Goal: Task Accomplishment & Management: Manage account settings

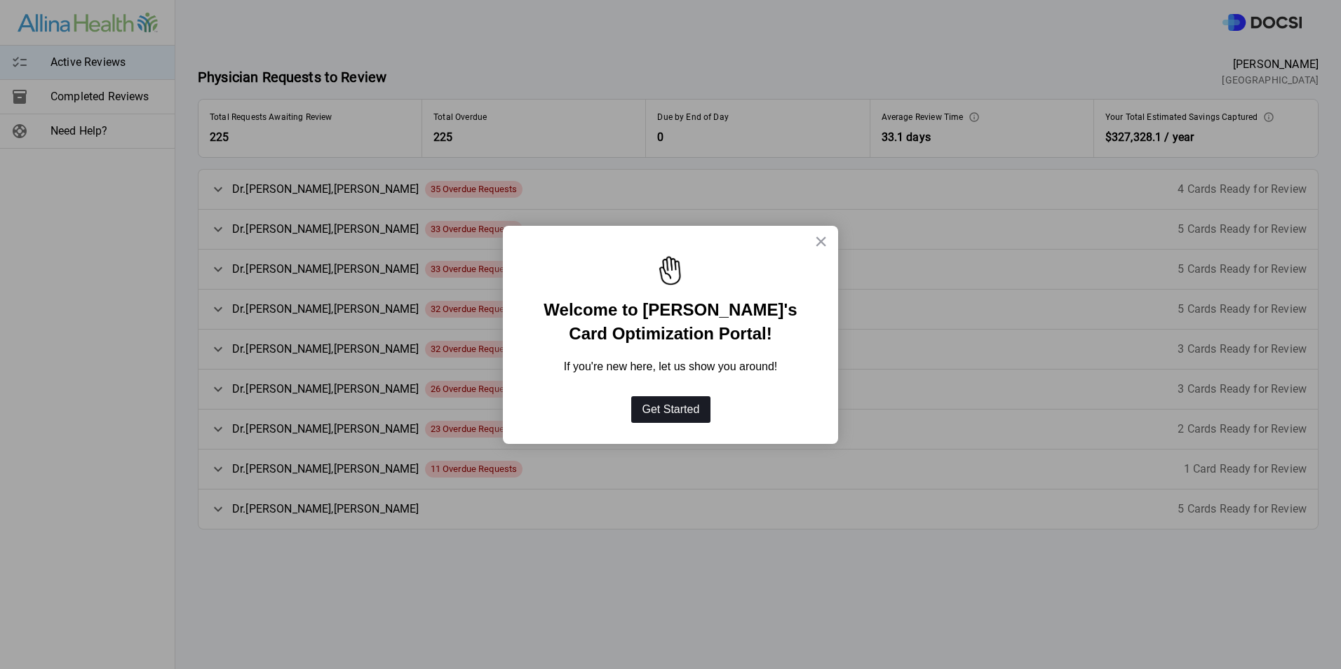
click at [699, 408] on button "Get Started" at bounding box center [671, 409] width 80 height 27
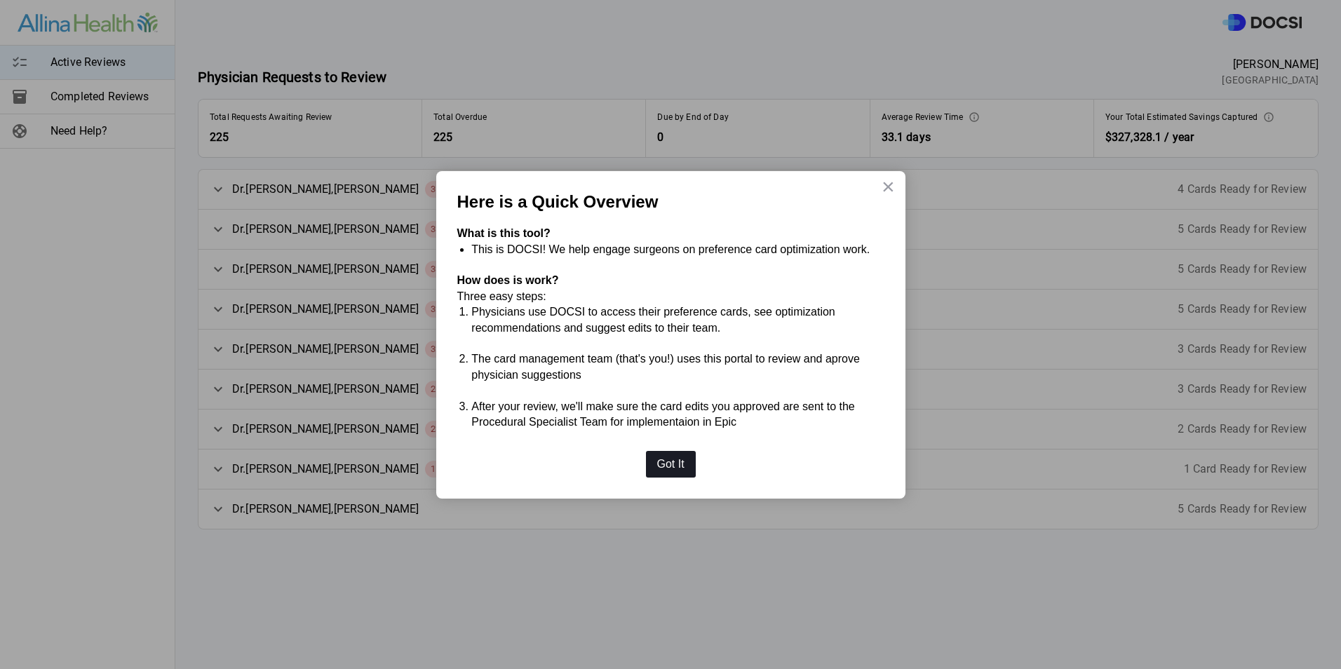
click at [681, 466] on button "Got It" at bounding box center [671, 464] width 50 height 27
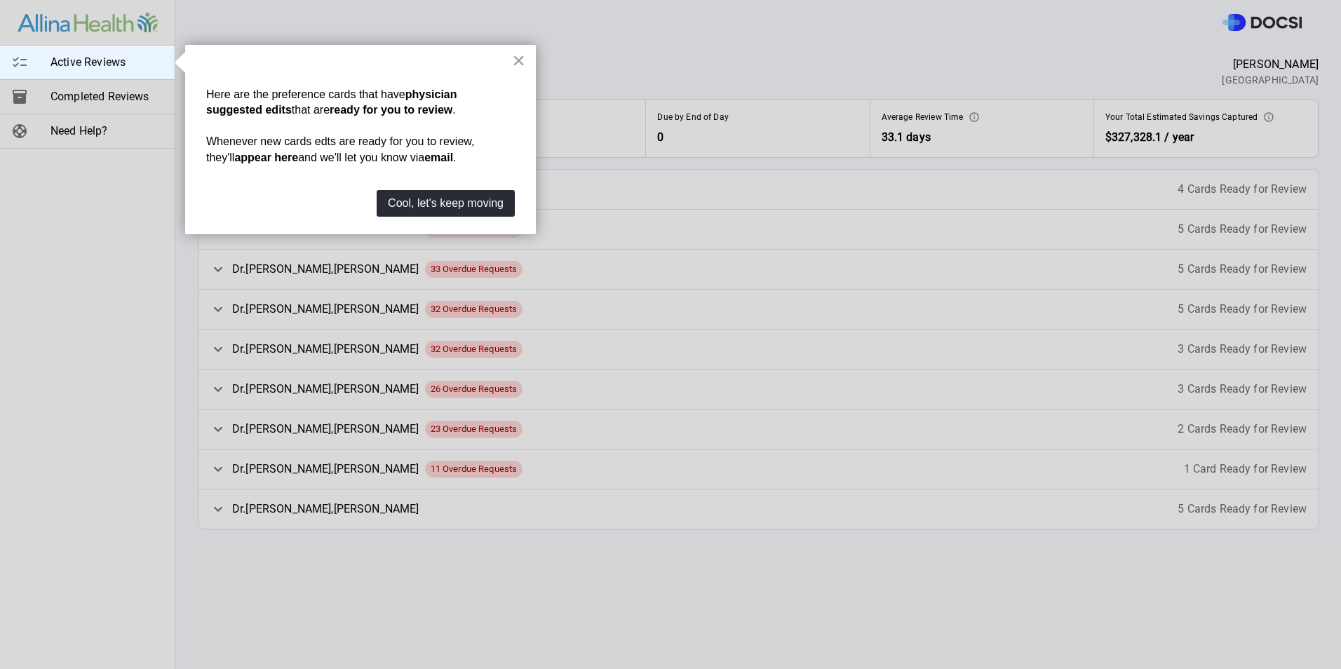
click at [681, 466] on div at bounding box center [758, 334] width 1167 height 669
click at [476, 219] on div "Cool, let's keep moving" at bounding box center [446, 203] width 138 height 41
click at [480, 210] on button "Cool, let's keep moving" at bounding box center [446, 203] width 138 height 27
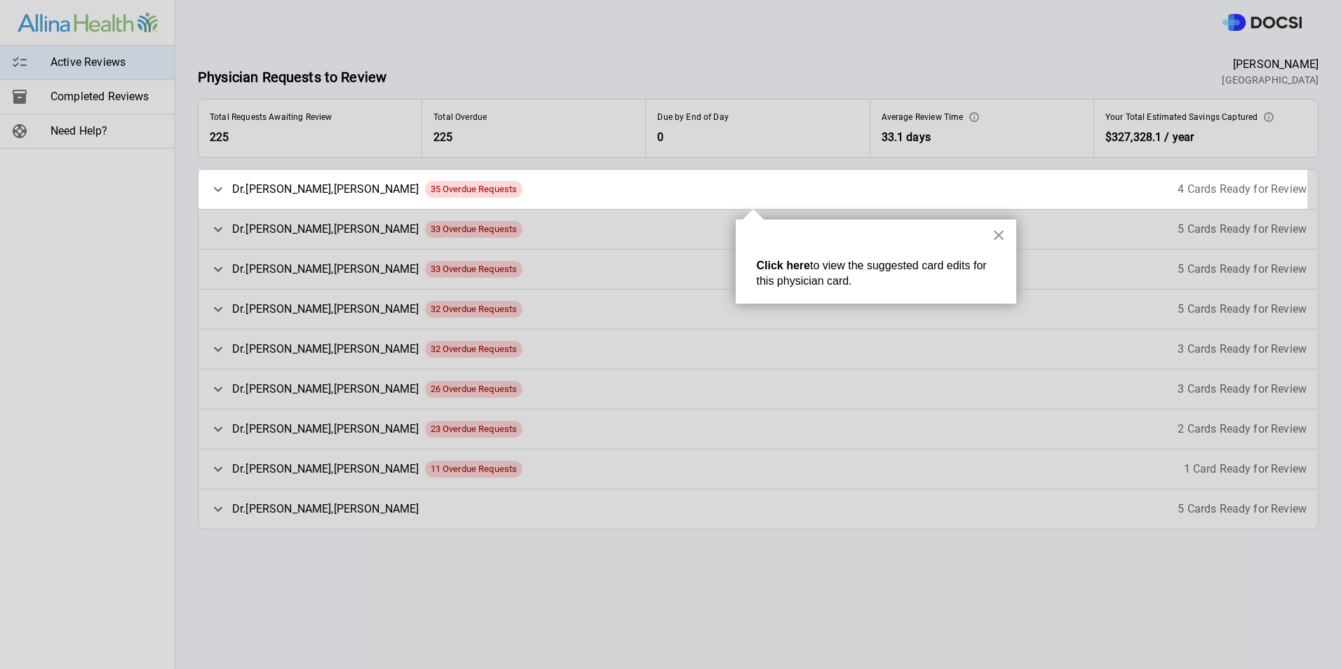
click at [1005, 235] on button "×" at bounding box center [999, 235] width 13 height 22
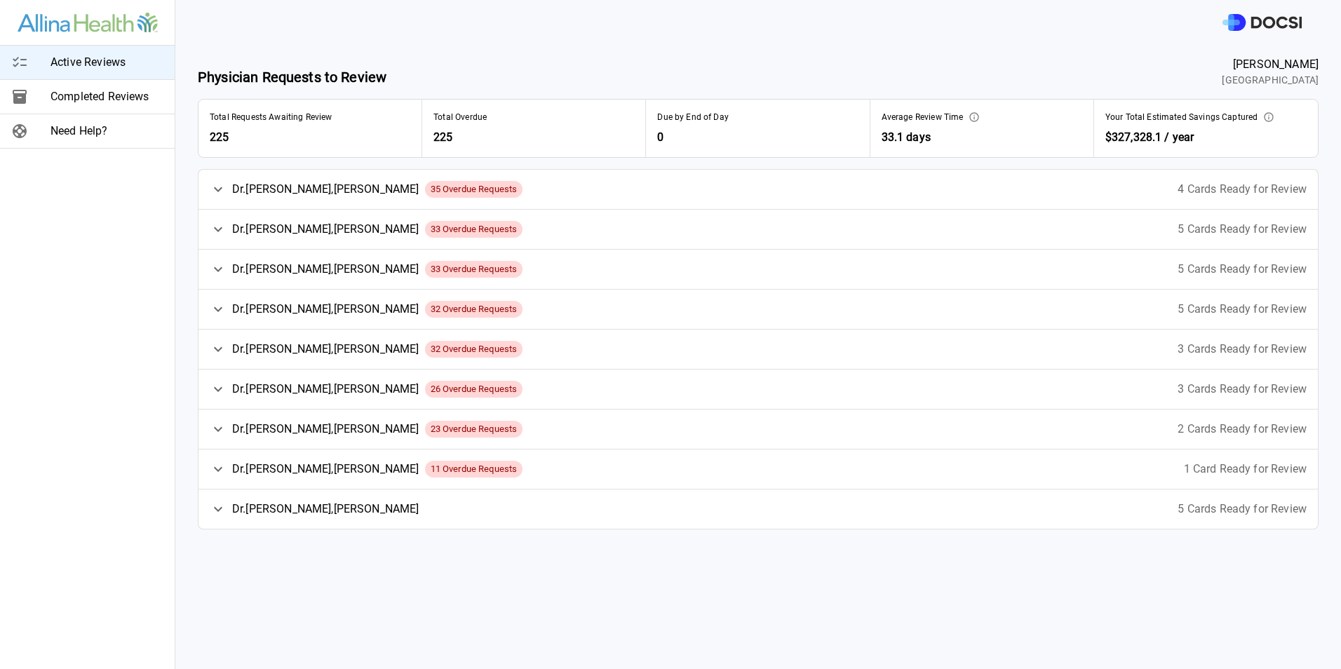
click at [432, 180] on div "[PERSON_NAME] [PERSON_NAME] 35 Overdue Requests 4 Cards Ready for Review" at bounding box center [759, 189] width 1120 height 39
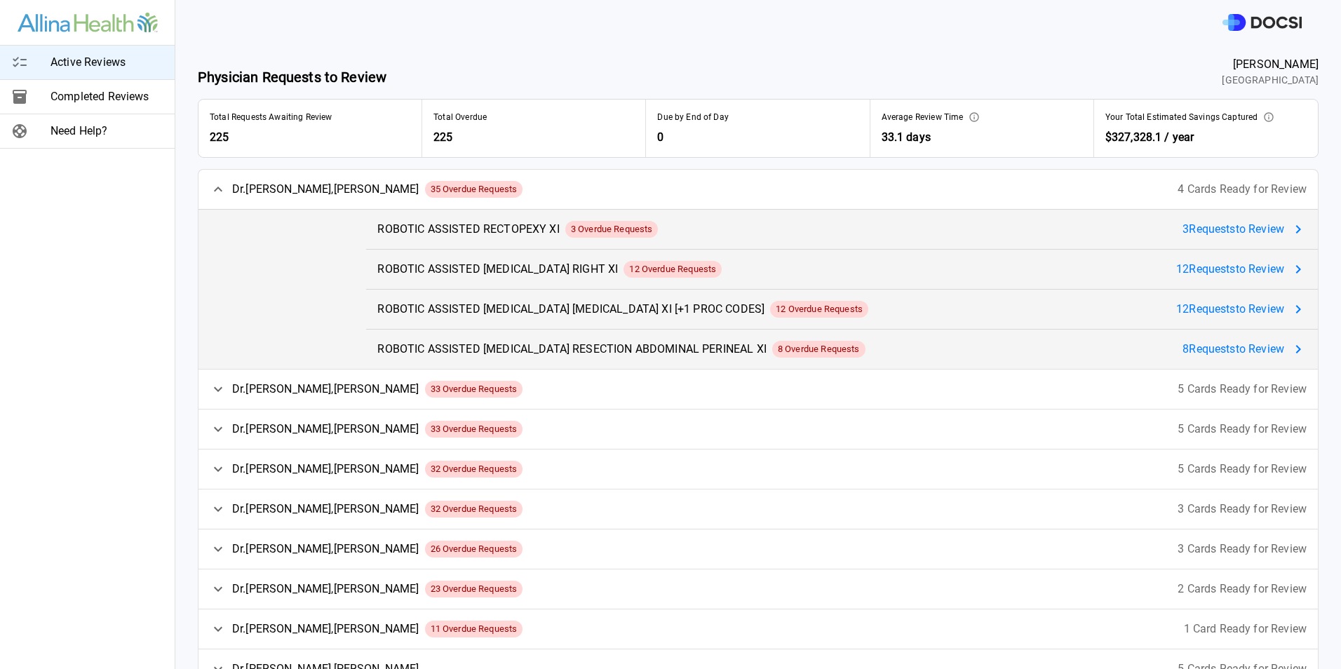
click at [646, 234] on span "3 Overdue Requests" at bounding box center [611, 229] width 93 height 14
